Goal: Task Accomplishment & Management: Complete application form

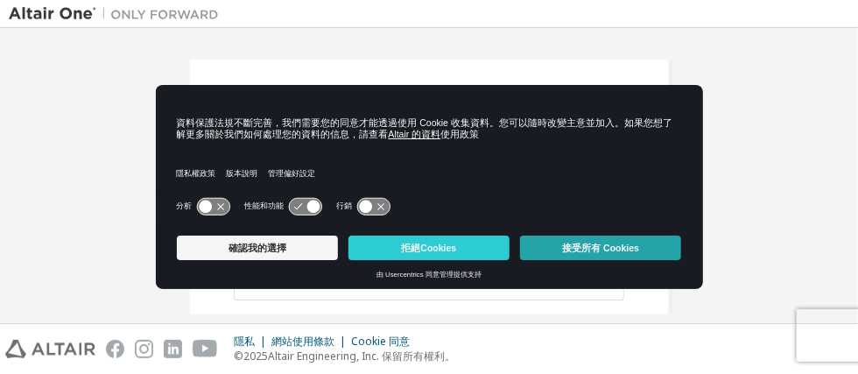
click at [646, 239] on button "接受所有 Cookies" at bounding box center [600, 248] width 161 height 25
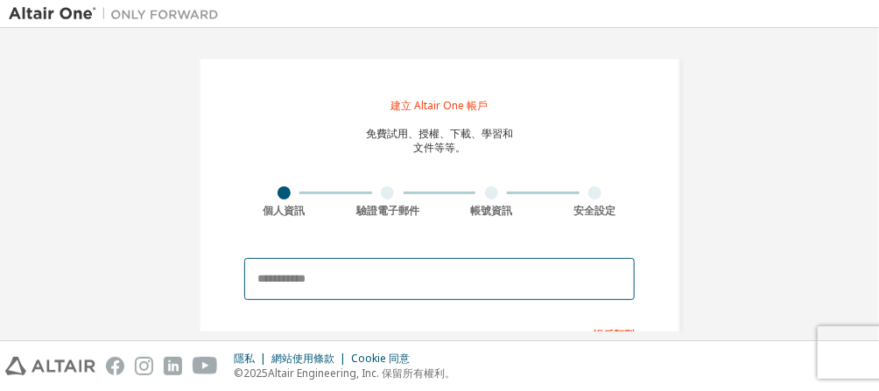
click at [428, 292] on input "email" at bounding box center [439, 279] width 391 height 42
type input "*"
click at [339, 278] on input "*********" at bounding box center [439, 279] width 391 height 42
drag, startPoint x: 423, startPoint y: 277, endPoint x: 221, endPoint y: 306, distance: 204.3
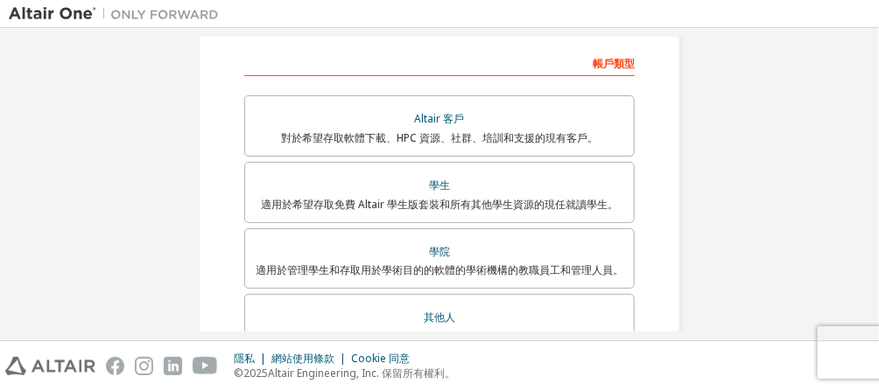
scroll to position [272, 0]
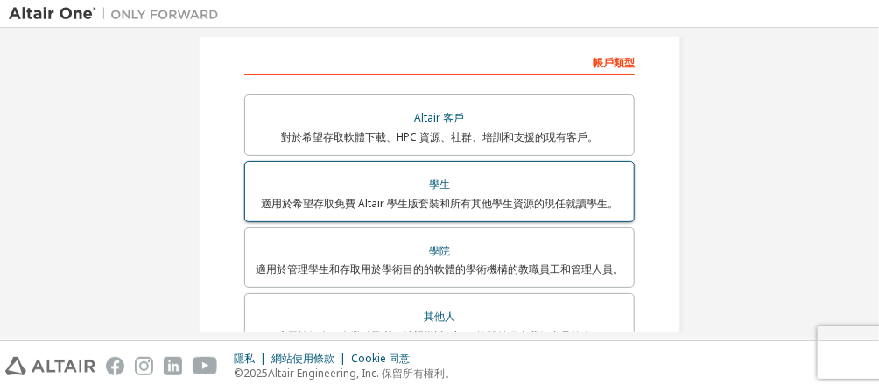
type input "**********"
click at [473, 174] on div "學生" at bounding box center [440, 185] width 368 height 25
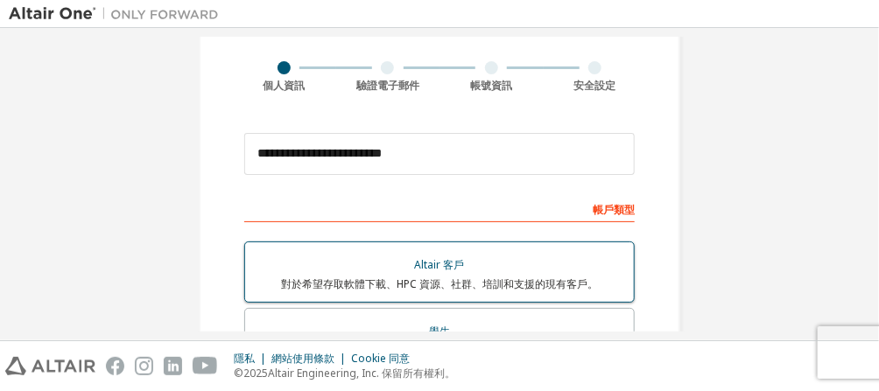
scroll to position [124, 0]
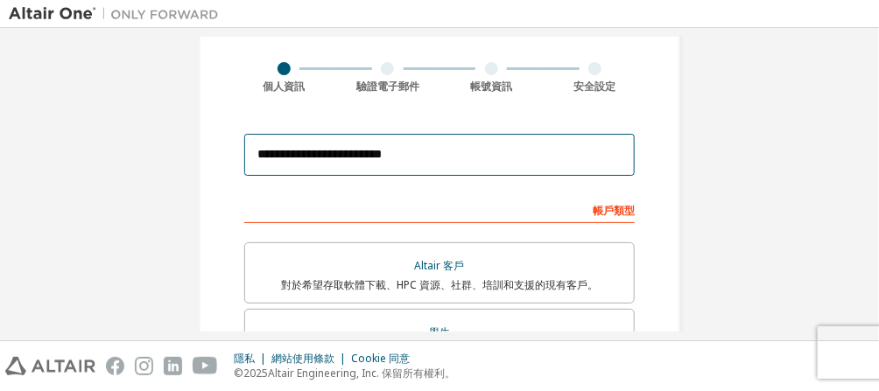
click at [460, 152] on input "**********" at bounding box center [439, 155] width 391 height 42
drag, startPoint x: 459, startPoint y: 151, endPoint x: 251, endPoint y: 147, distance: 207.6
click at [251, 147] on input "**********" at bounding box center [439, 155] width 391 height 42
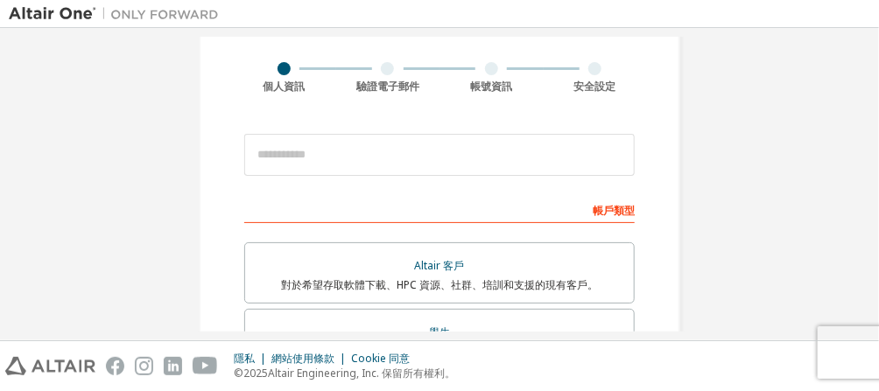
click at [362, 195] on div "帳戶類型" at bounding box center [439, 209] width 391 height 28
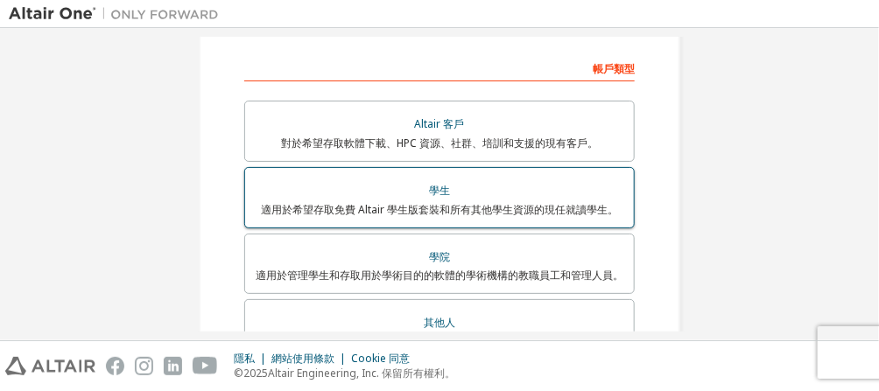
click at [448, 189] on div "學生" at bounding box center [440, 191] width 368 height 25
click at [447, 196] on div "學生" at bounding box center [440, 191] width 368 height 25
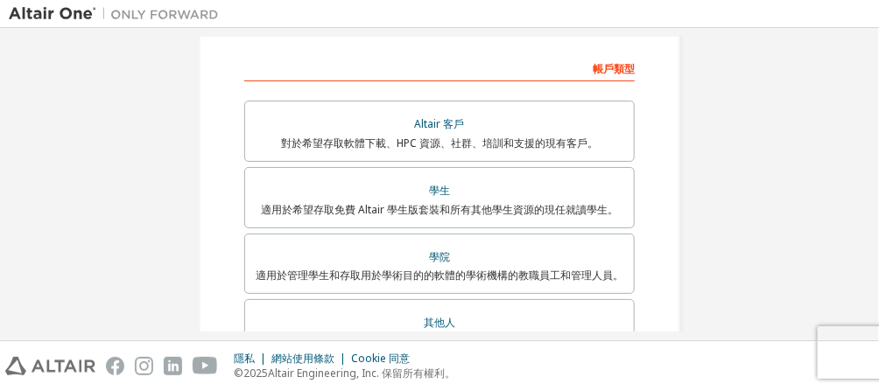
click at [659, 211] on div "建立 Altair One 帳戶 免費試用、授權、下載、學習和 文件等等。 個人資訊 驗證電子郵件 帳號資訊 安全設定 這是聯合郵箱。無需註冊新帳戶。您應該能…" at bounding box center [440, 209] width 482 height 834
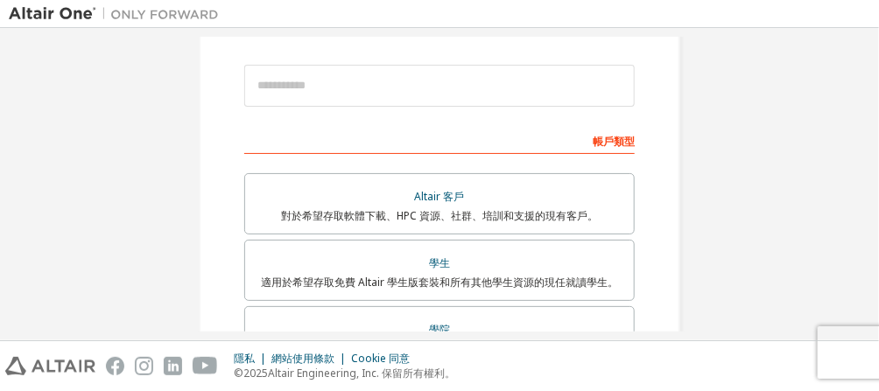
scroll to position [193, 0]
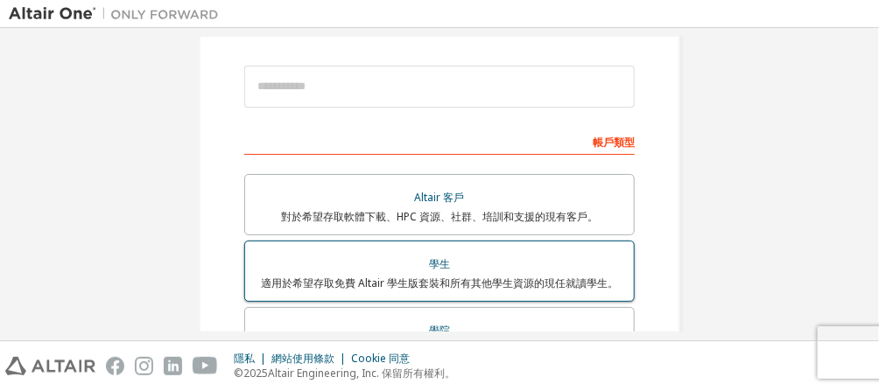
click at [571, 255] on div "學生" at bounding box center [440, 264] width 368 height 25
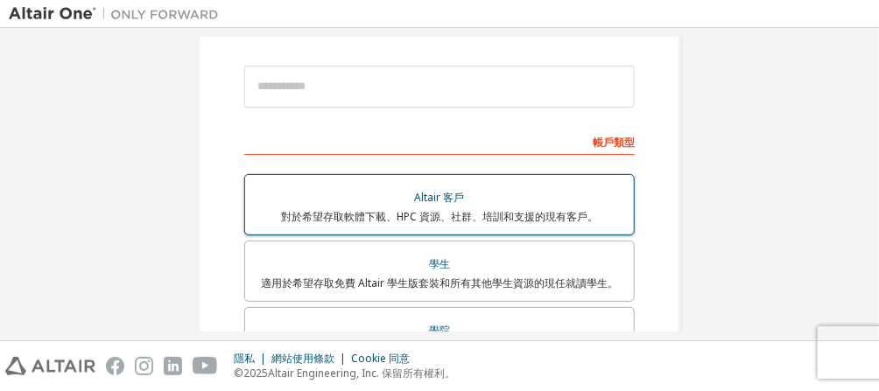
click at [558, 225] on label "Altair 客戶 對於希望存取軟體下載、HPC 資源、社群、培訓和支援的現有客戶。" at bounding box center [439, 204] width 391 height 61
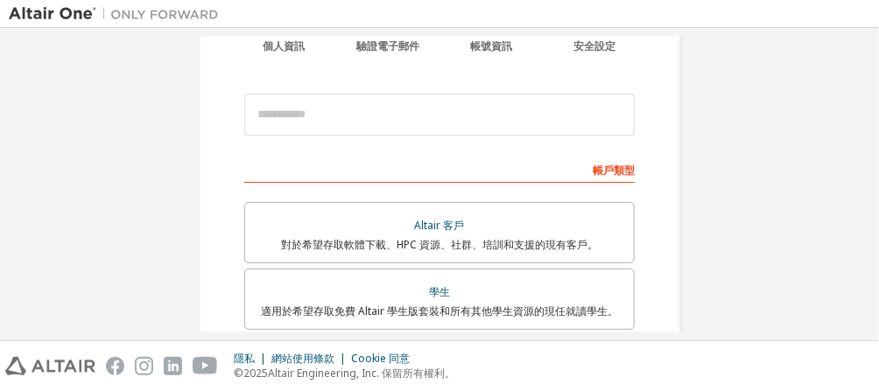
scroll to position [221, 0]
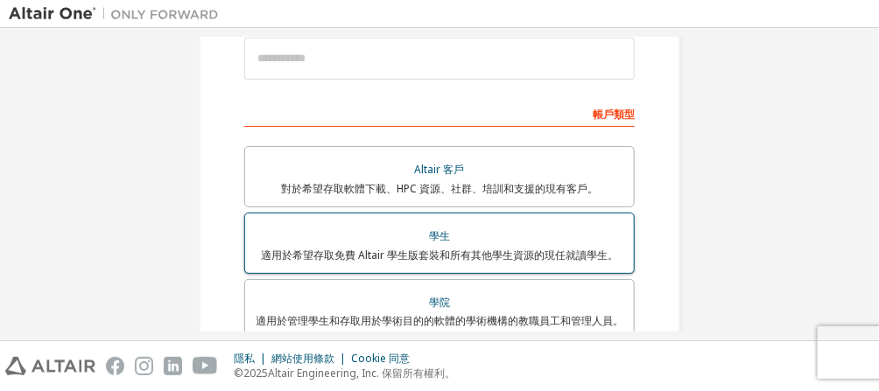
click at [477, 252] on font "適用於希望存取免費 Altair 學生版套裝和所有其他學生資源的現任就讀學生。" at bounding box center [439, 255] width 357 height 15
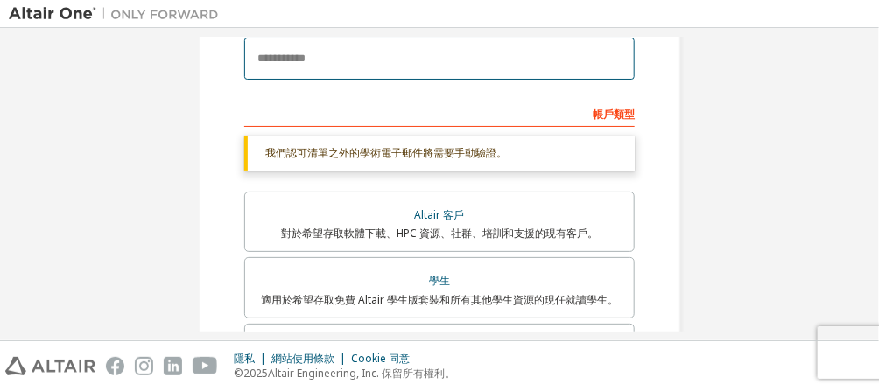
click at [443, 63] on input "email" at bounding box center [439, 59] width 391 height 42
paste input "**********"
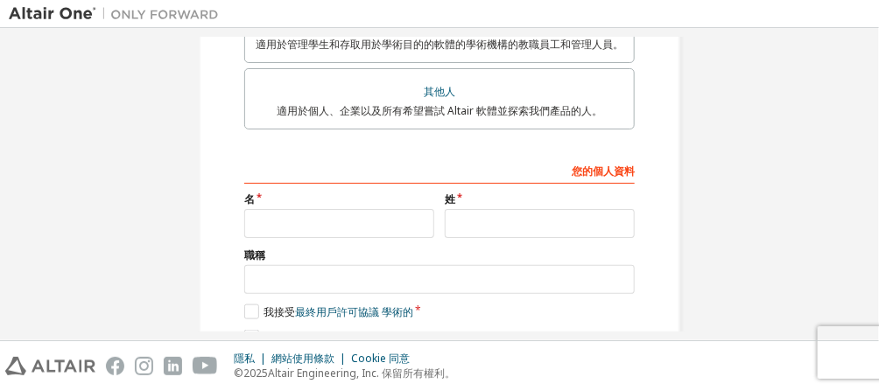
scroll to position [562, 0]
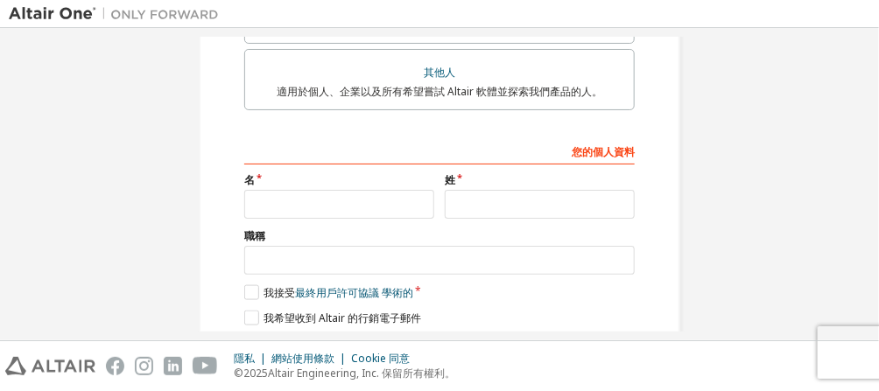
type input "**********"
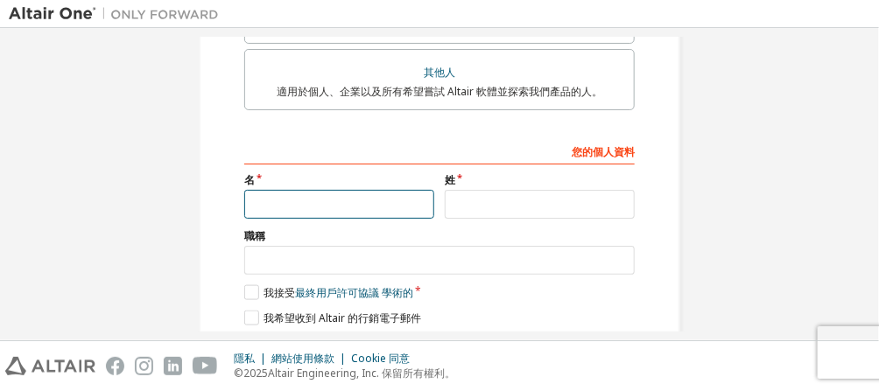
click at [362, 191] on input "text" at bounding box center [339, 204] width 190 height 29
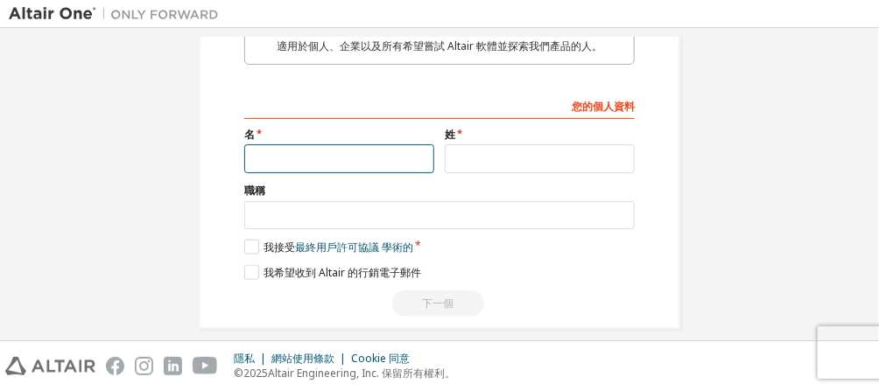
scroll to position [517, 0]
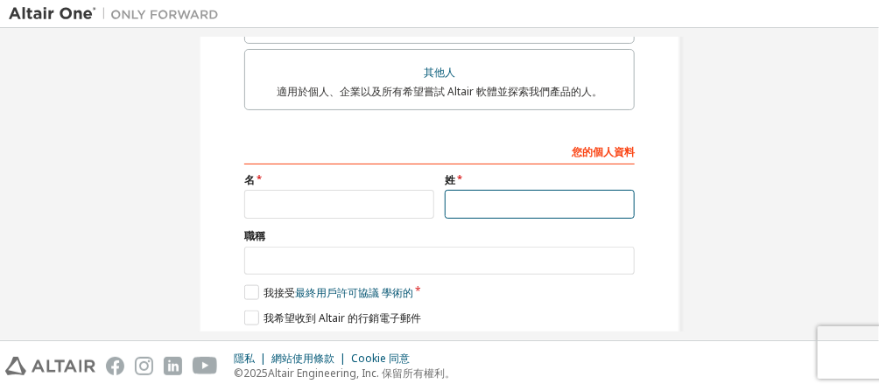
click at [481, 195] on input "text" at bounding box center [540, 204] width 190 height 29
type input "*"
type input "***"
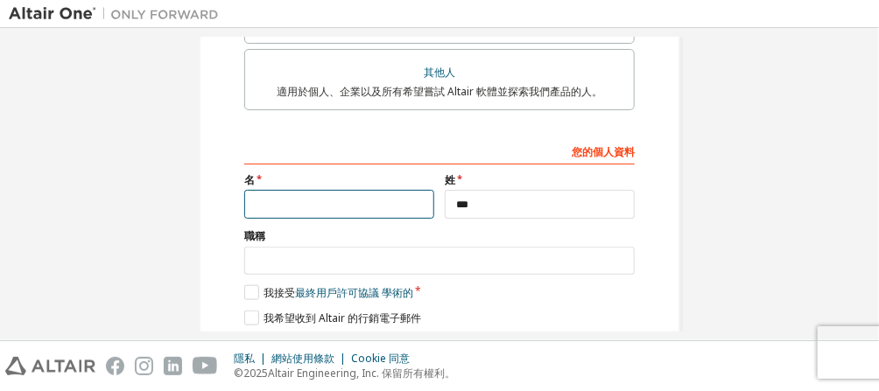
click at [418, 205] on input "text" at bounding box center [339, 204] width 190 height 29
type input "*****"
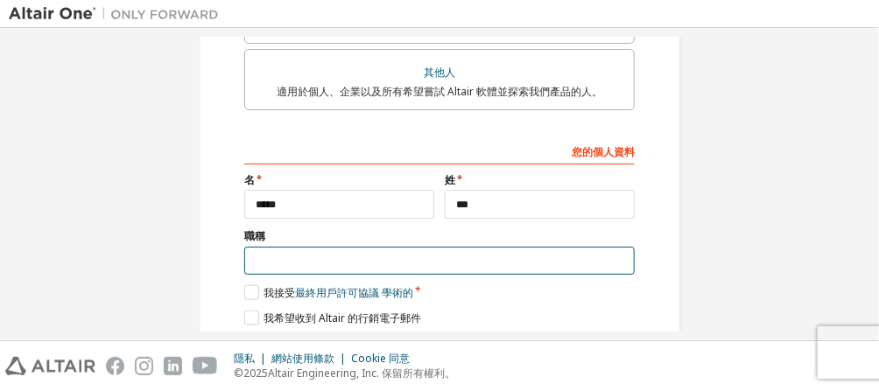
click at [416, 253] on input "text" at bounding box center [439, 261] width 391 height 29
type input "*"
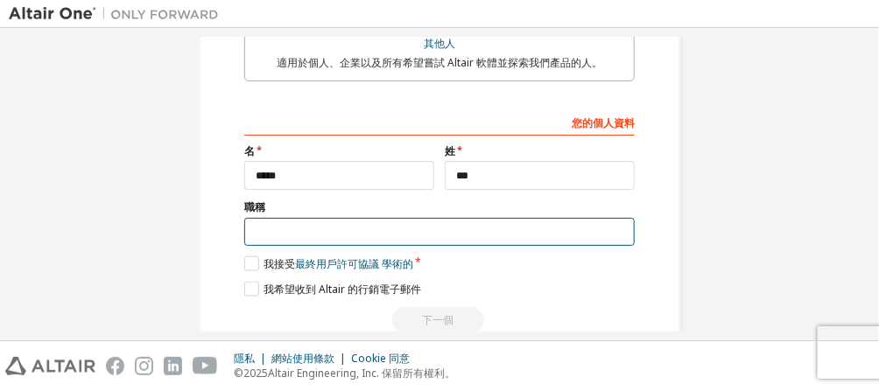
scroll to position [547, 0]
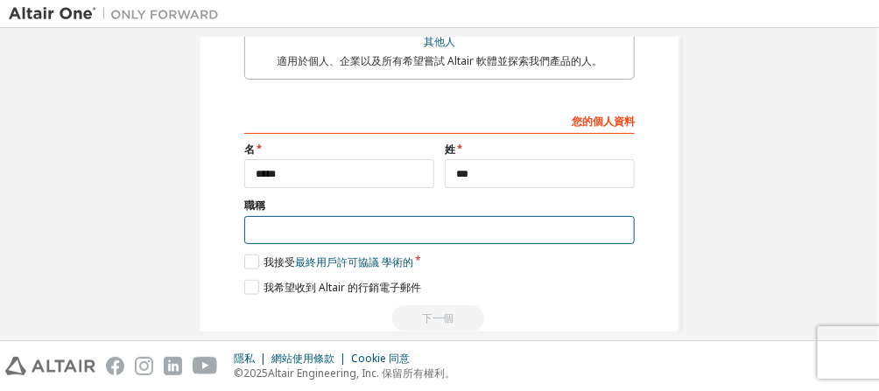
click at [407, 232] on input "text" at bounding box center [439, 230] width 391 height 29
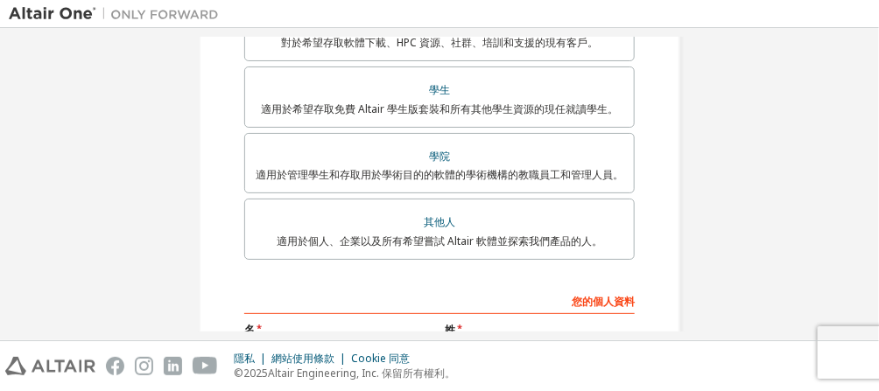
scroll to position [577, 0]
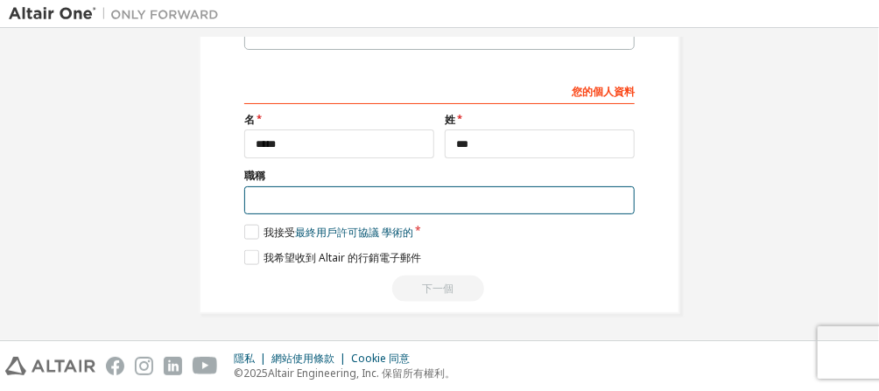
click at [388, 195] on input "text" at bounding box center [439, 201] width 391 height 29
type input "********"
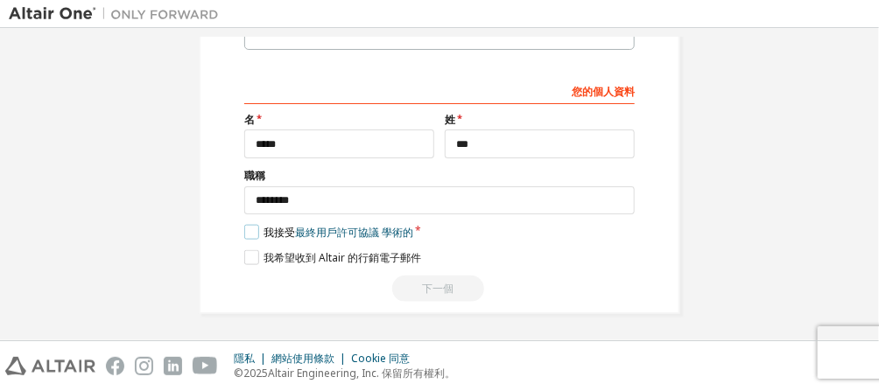
click at [244, 230] on label "我接受 最終用戶許可協議 學術的" at bounding box center [328, 232] width 169 height 15
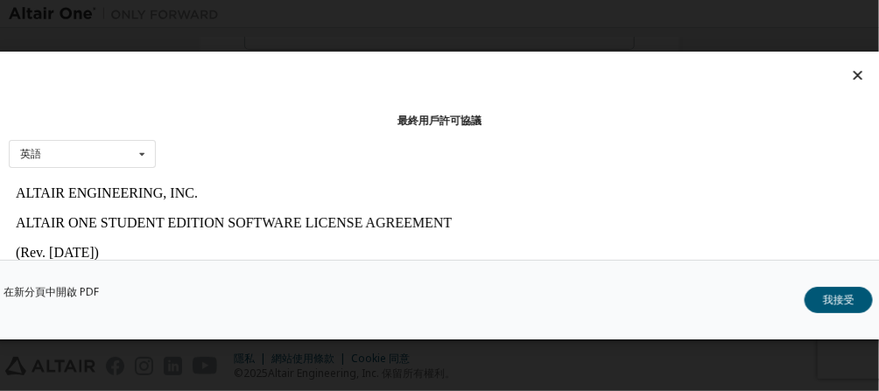
scroll to position [0, 0]
click at [863, 304] on button "我接受" at bounding box center [839, 300] width 68 height 26
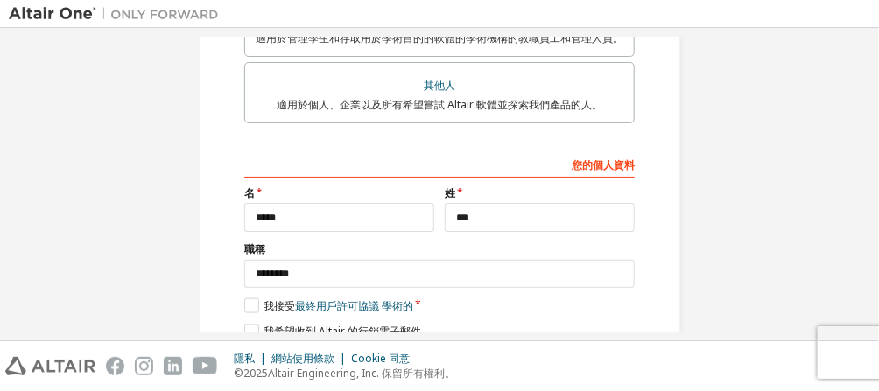
scroll to position [577, 0]
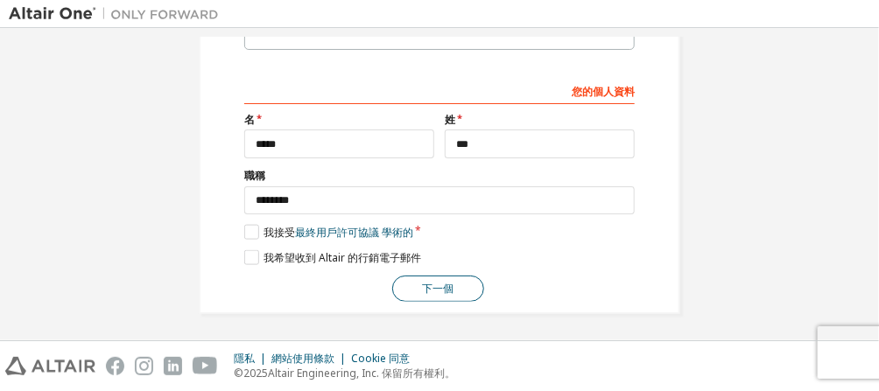
click at [423, 282] on font "下一個" at bounding box center [439, 288] width 32 height 15
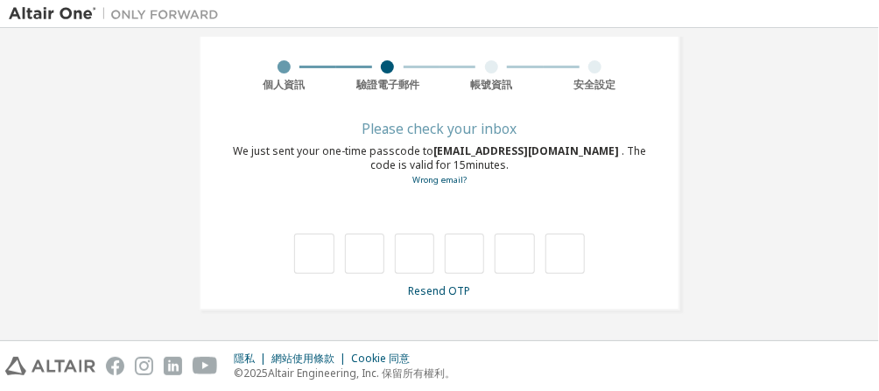
scroll to position [124, 0]
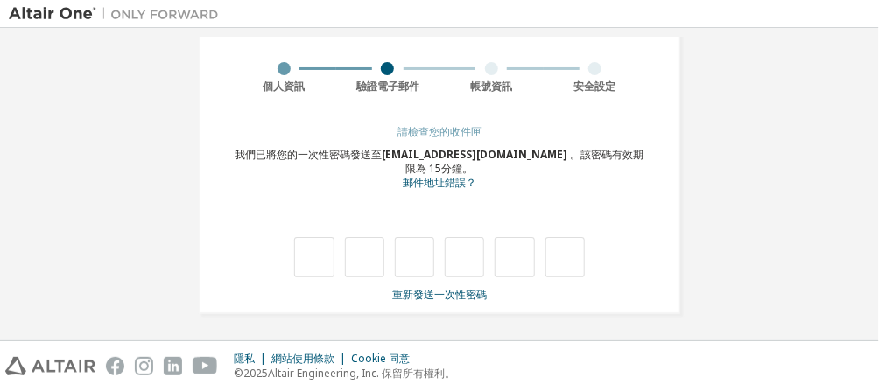
click at [380, 157] on font "我們已將您的一次性密碼發送至" at bounding box center [309, 154] width 147 height 15
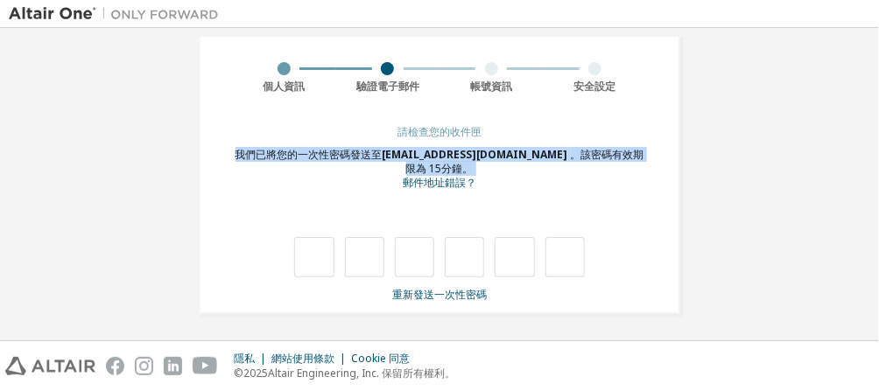
click at [380, 157] on font "我們已將您的一次性密碼發送至" at bounding box center [309, 154] width 147 height 15
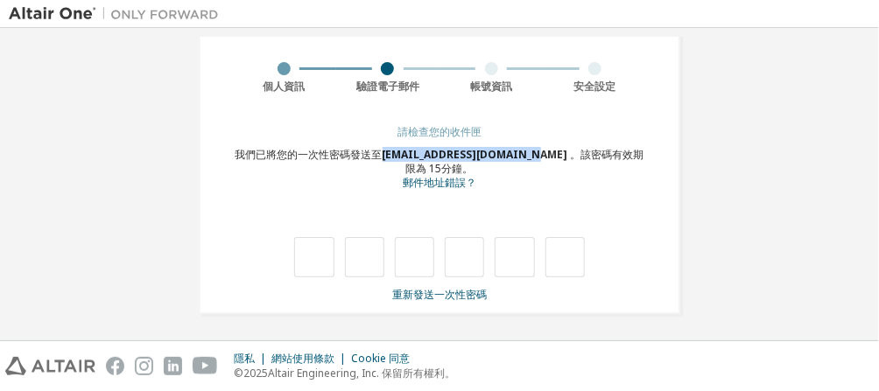
drag, startPoint x: 383, startPoint y: 156, endPoint x: 536, endPoint y: 151, distance: 153.3
click at [536, 151] on div "我們已將您的一次性密碼發送至 [EMAIL_ADDRESS][DOMAIN_NAME] 。該密碼有效期限為 15 分鐘。 郵件地址錯誤？" at bounding box center [439, 169] width 415 height 43
copy font "[EMAIL_ADDRESS][DOMAIN_NAME]"
click at [342, 176] on div "我們已將您的一次性密碼發送至 [EMAIL_ADDRESS][DOMAIN_NAME] 。該密碼有效期限為 15 分鐘。 郵件地址錯誤？" at bounding box center [439, 169] width 415 height 43
click at [301, 267] on input "text" at bounding box center [313, 257] width 39 height 40
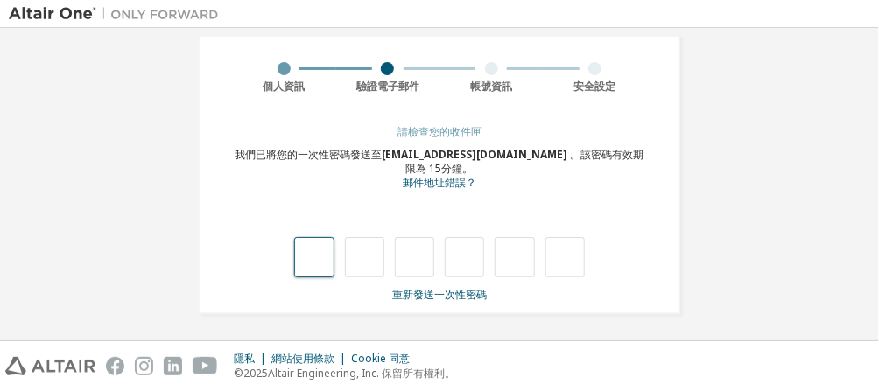
type input "*"
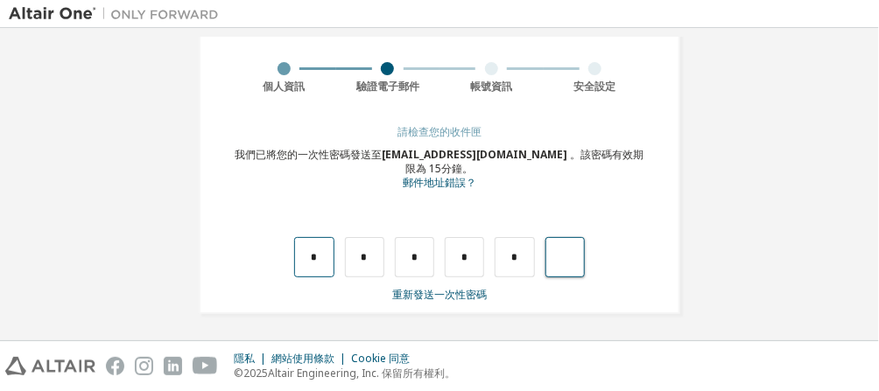
type input "*"
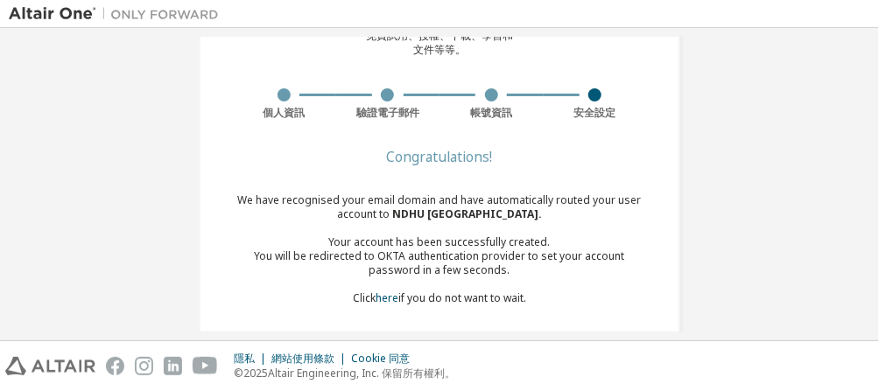
scroll to position [98, 0]
